Goal: Information Seeking & Learning: Find specific fact

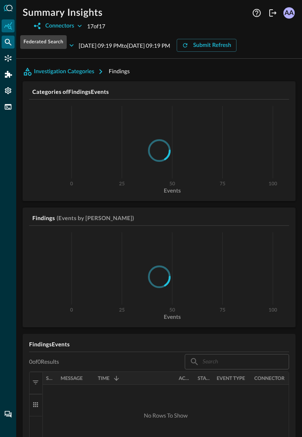
click at [8, 45] on icon "Federated Search" at bounding box center [8, 42] width 8 height 8
click at [10, 43] on icon "Federated Search" at bounding box center [8, 42] width 8 height 8
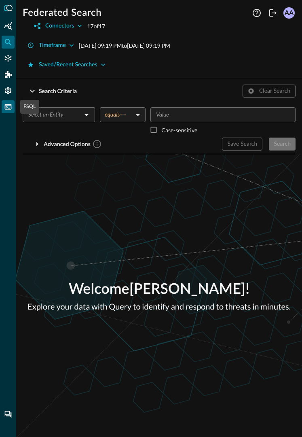
click at [11, 110] on icon "FSQL" at bounding box center [8, 107] width 8 height 8
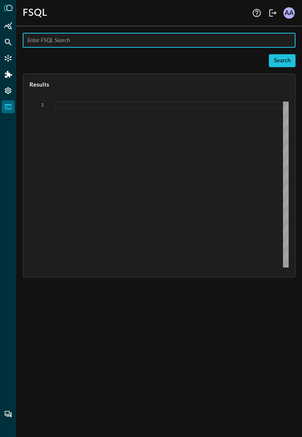
click at [108, 40] on input "text" at bounding box center [162, 40] width 268 height 15
type input "QUERY inventory_info.**"
click at [284, 64] on div "Search" at bounding box center [282, 61] width 17 height 10
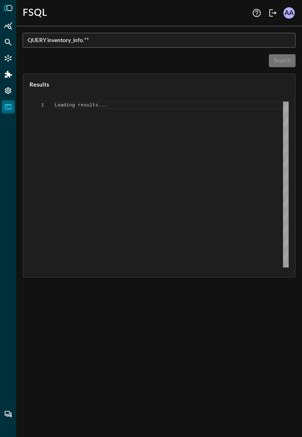
type textarea "{ "response": [ "Error invoking FSQL: TypeError: network error" ] }"
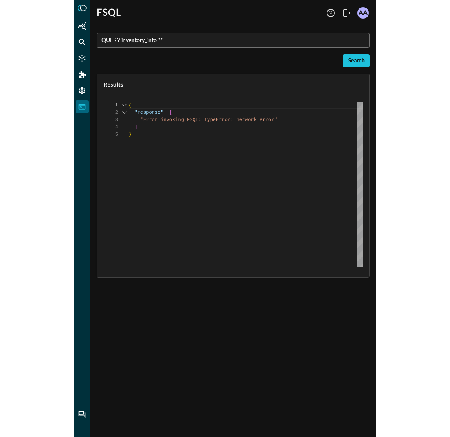
scroll to position [29, 0]
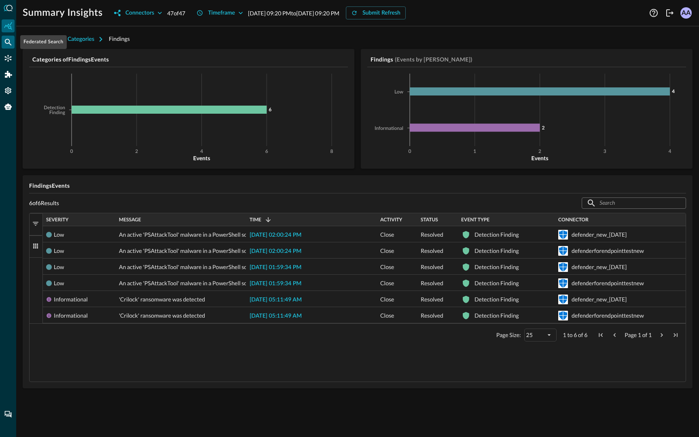
click at [8, 45] on icon "Federated Search" at bounding box center [8, 42] width 8 height 8
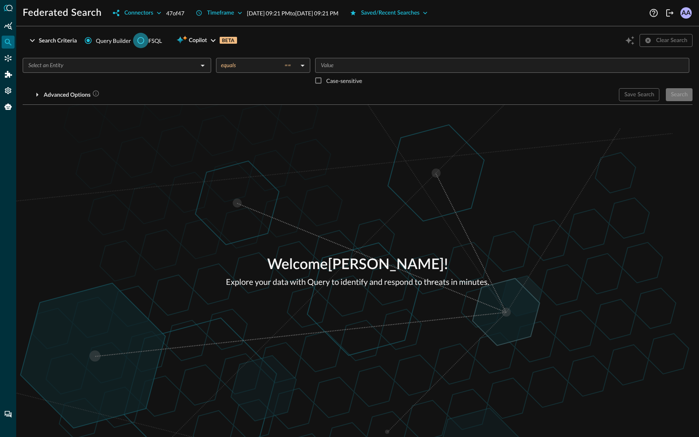
click at [143, 38] on input "FSQL" at bounding box center [140, 40] width 15 height 15
radio input "true"
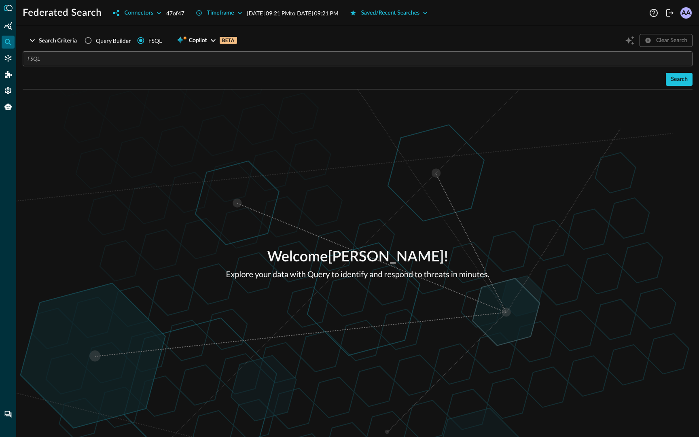
click at [181, 60] on input "text" at bounding box center [360, 58] width 665 height 15
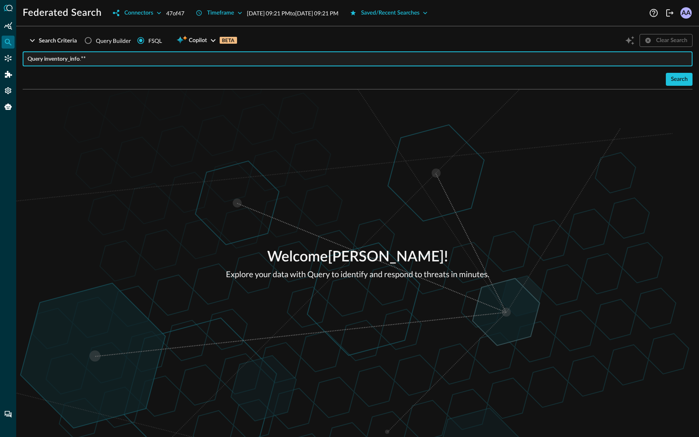
click at [36, 62] on input "Query inventory_info.**" at bounding box center [360, 58] width 665 height 15
type input "QUERY inventory_info.**"
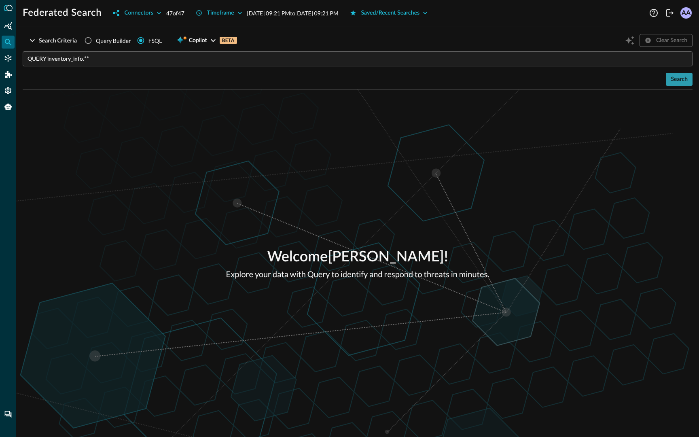
click at [681, 82] on div "Search" at bounding box center [679, 79] width 17 height 10
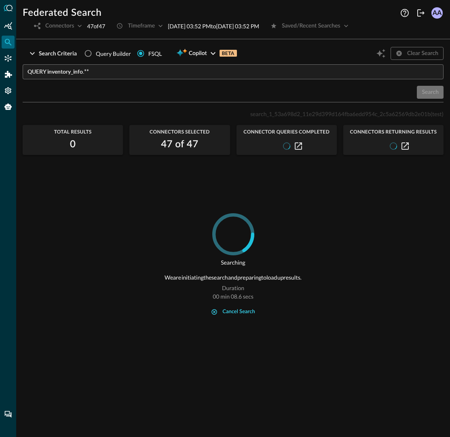
click at [232, 311] on div "cancel search" at bounding box center [239, 312] width 32 height 9
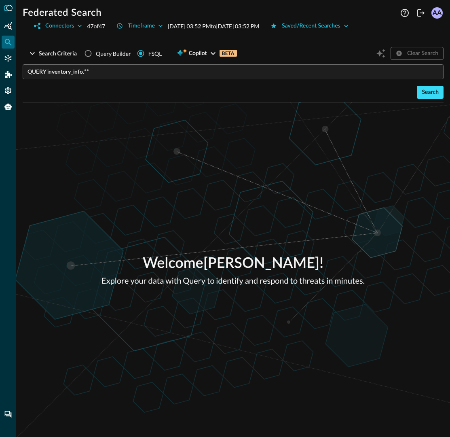
click at [427, 93] on div "Search" at bounding box center [430, 92] width 17 height 10
